Goal: Information Seeking & Learning: Learn about a topic

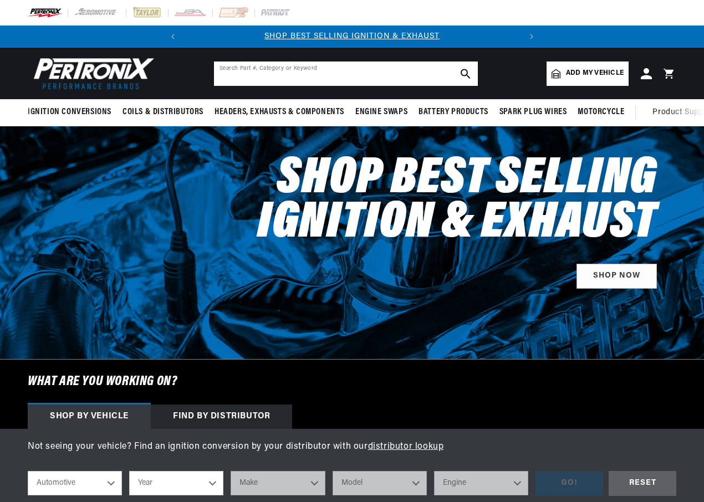
click at [227, 76] on input "text" at bounding box center [346, 74] width 264 height 24
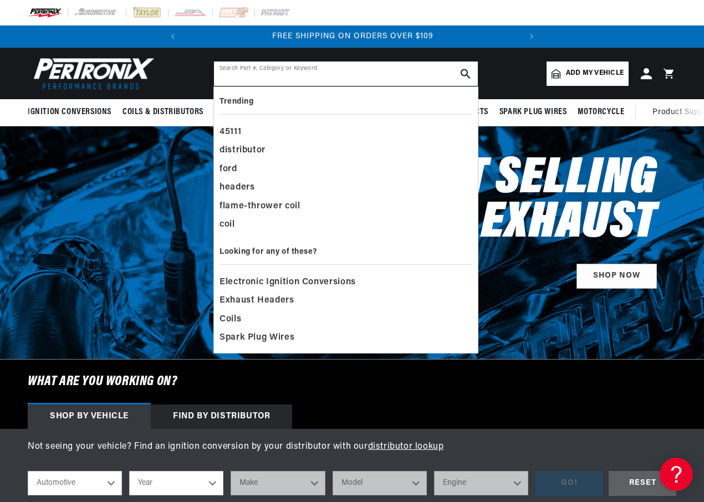
click at [228, 72] on input "text" at bounding box center [346, 74] width 264 height 24
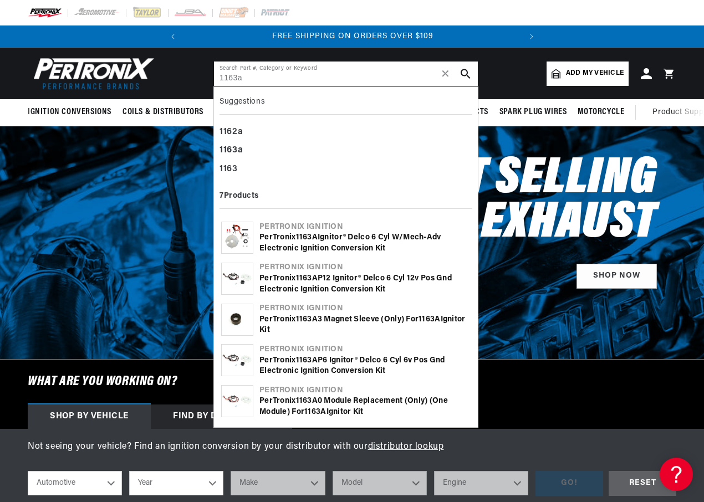
type input "1163a"
click at [466, 72] on icon "search button" at bounding box center [466, 74] width 10 height 10
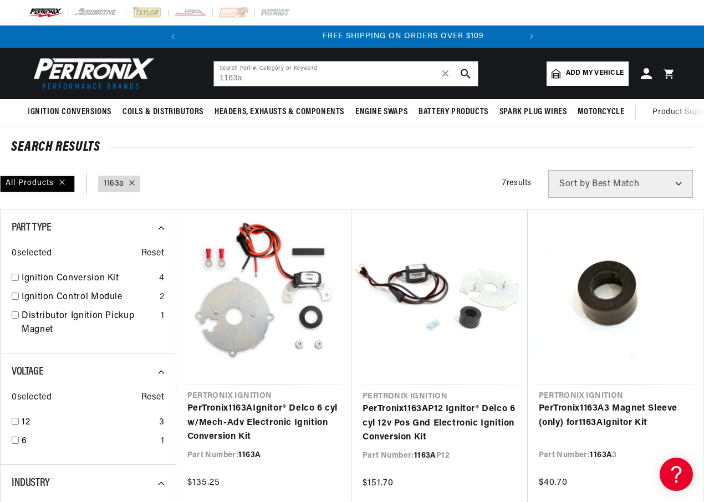
scroll to position [0, 336]
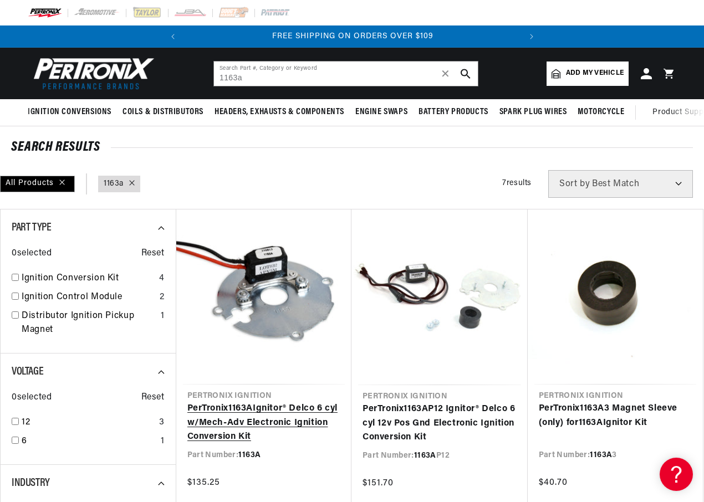
click at [237, 427] on link "PerTronix 1163A Ignitor® Delco 6 cyl w/Mech-Adv Electronic Ignition Conversion …" at bounding box center [264, 423] width 154 height 43
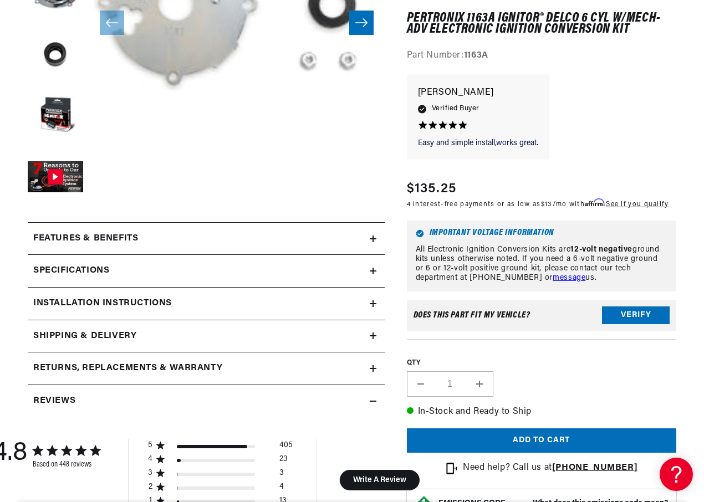
scroll to position [333, 0]
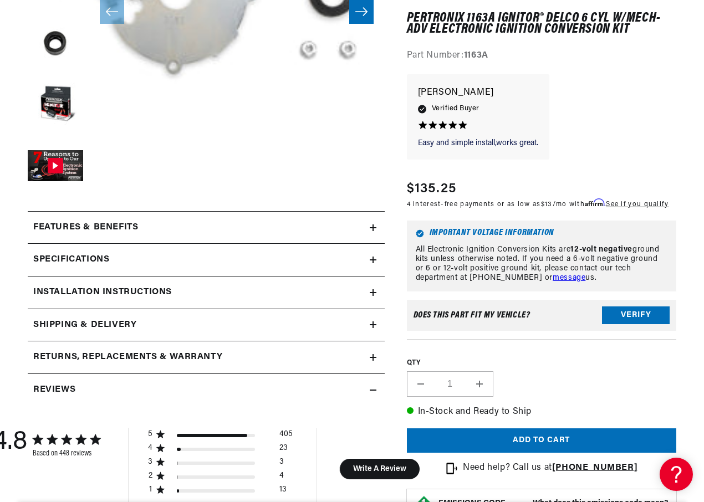
click at [149, 291] on h2 "Installation instructions" at bounding box center [102, 293] width 139 height 14
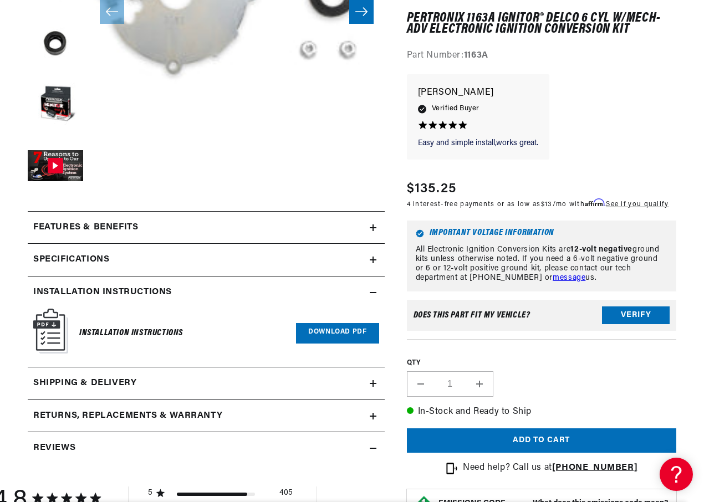
scroll to position [0, 0]
click at [345, 331] on link "Download PDF" at bounding box center [337, 333] width 83 height 21
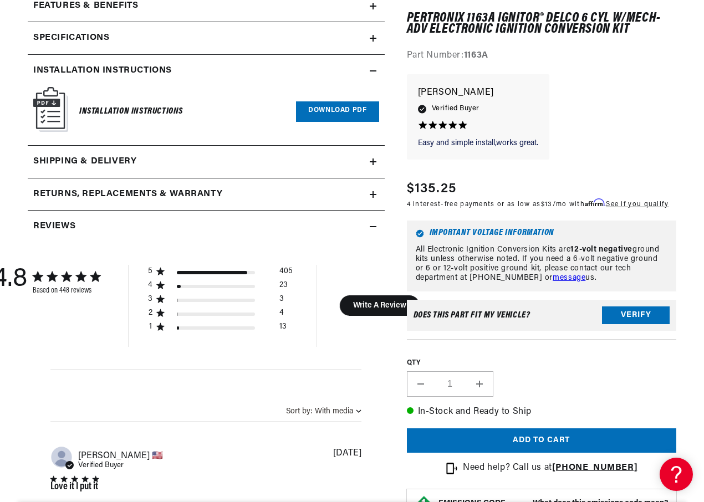
click at [375, 226] on icon at bounding box center [373, 226] width 7 height 7
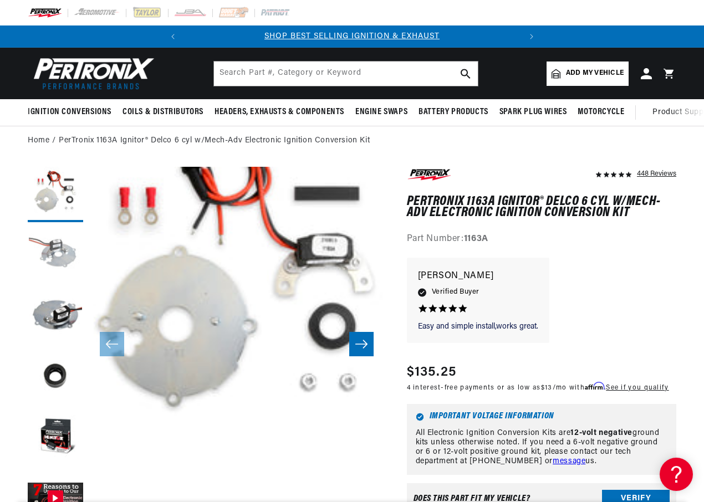
click at [64, 250] on button "Load image 2 in gallery view" at bounding box center [55, 255] width 55 height 55
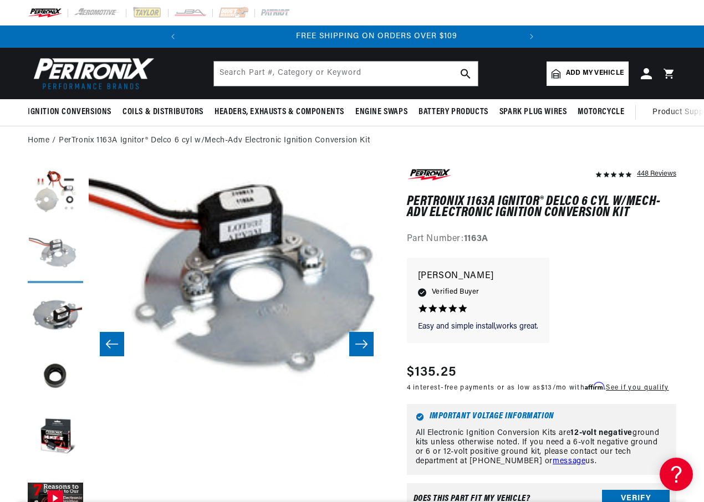
scroll to position [0, 336]
click at [66, 312] on button "Load image 3 in gallery view" at bounding box center [55, 316] width 55 height 55
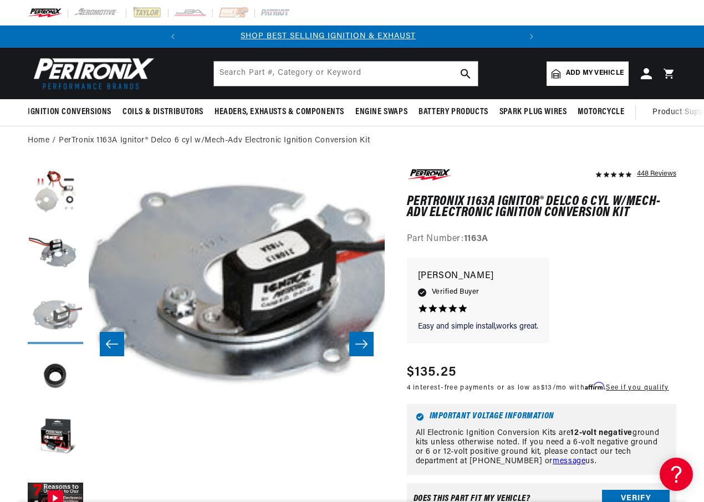
scroll to position [0, 0]
click at [52, 379] on button "Load image 4 in gallery view" at bounding box center [55, 377] width 55 height 55
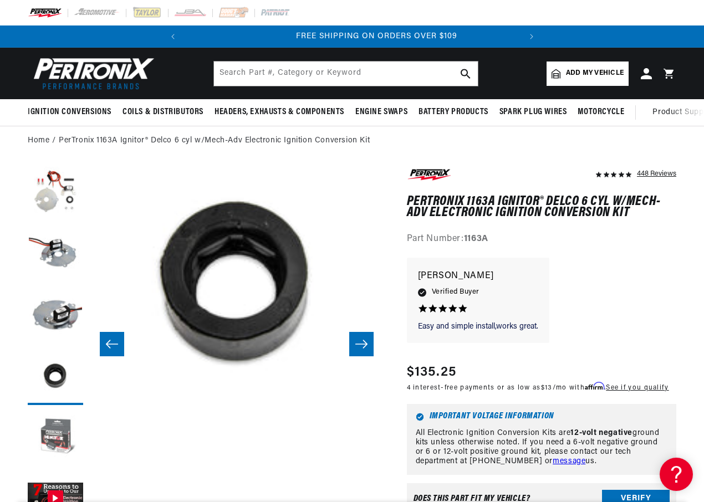
scroll to position [0, 336]
click at [67, 425] on button "Load image 5 in gallery view" at bounding box center [55, 438] width 55 height 55
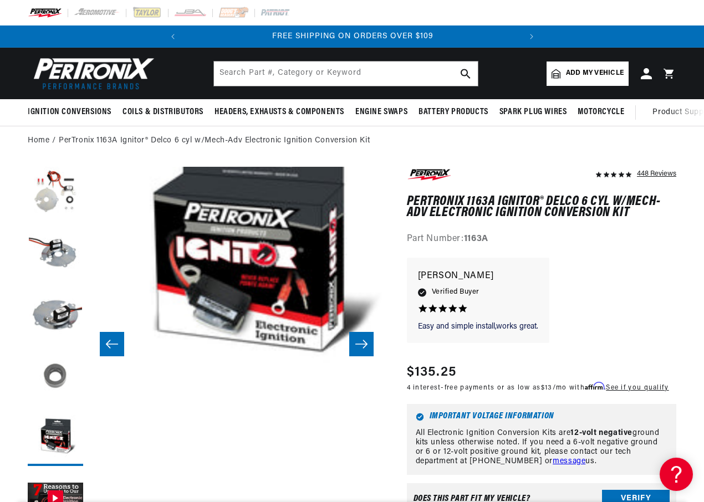
scroll to position [29, 1183]
